Goal: Task Accomplishment & Management: Manage account settings

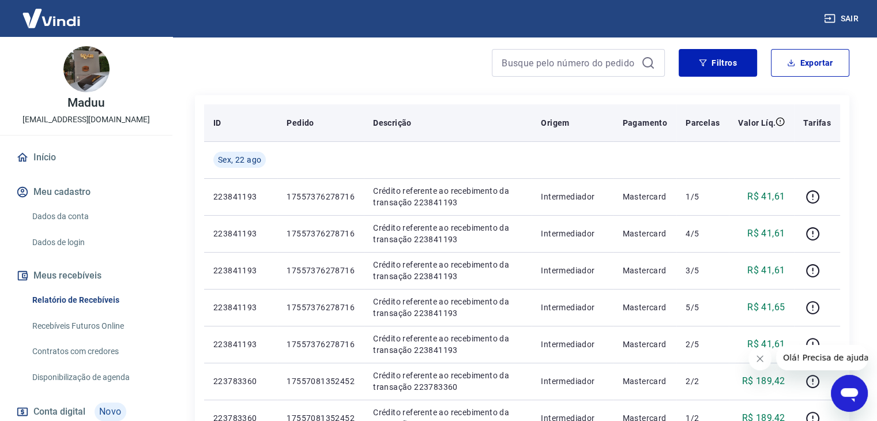
scroll to position [77, 0]
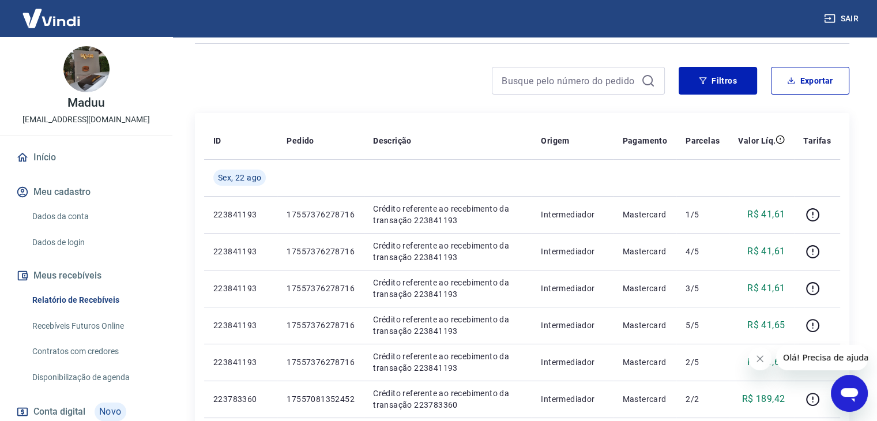
click at [37, 153] on link "Início" at bounding box center [86, 157] width 145 height 25
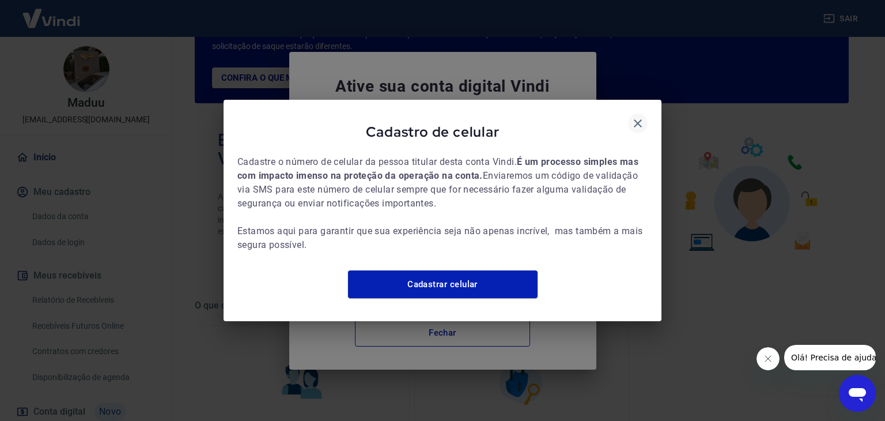
click at [636, 116] on icon "button" at bounding box center [638, 123] width 14 height 14
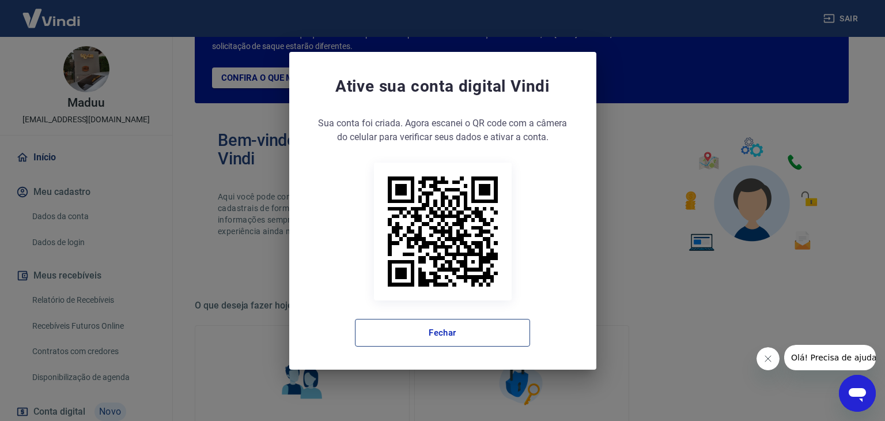
click at [454, 325] on button "Fechar" at bounding box center [442, 333] width 175 height 28
